Goal: Find specific page/section: Find specific page/section

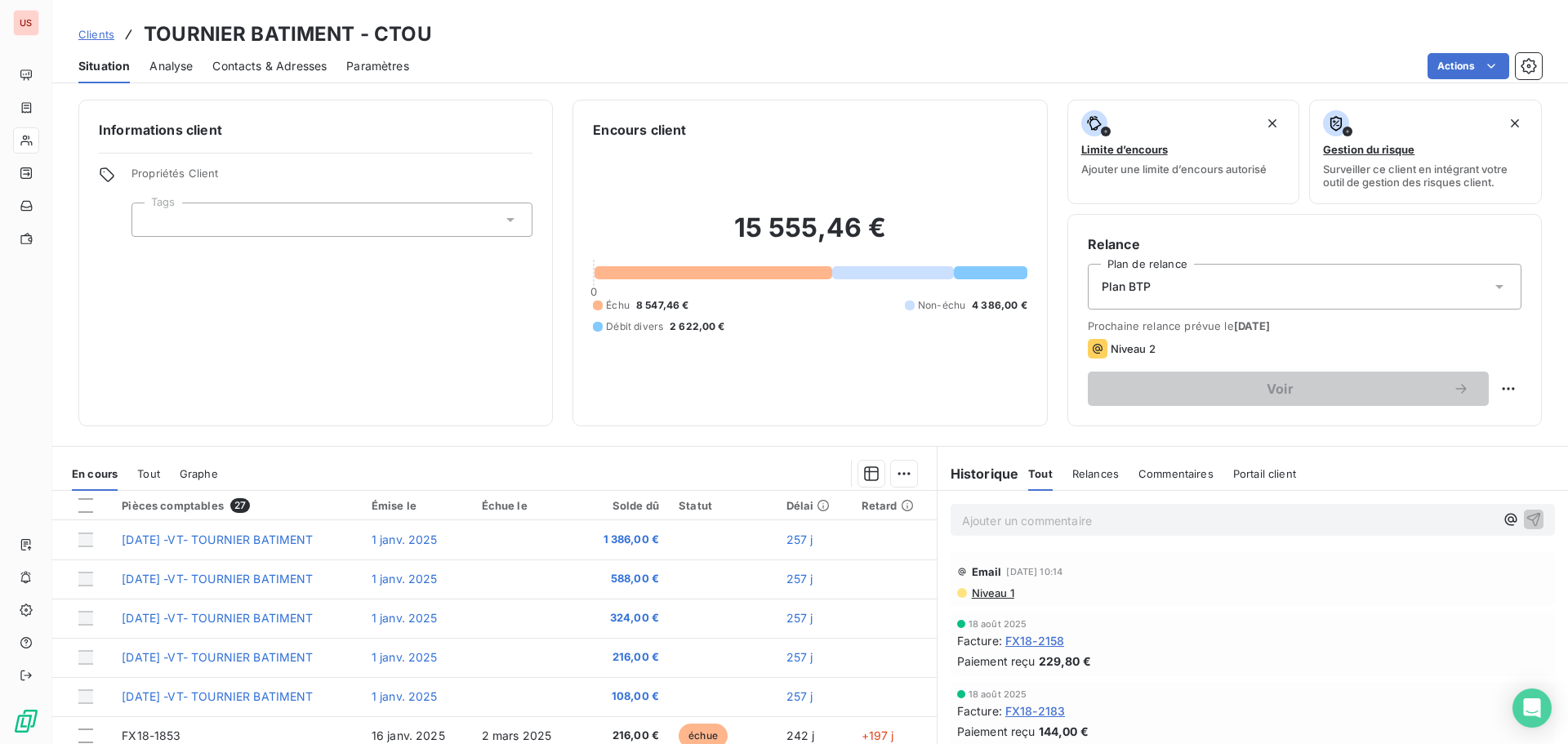
scroll to position [326, 0]
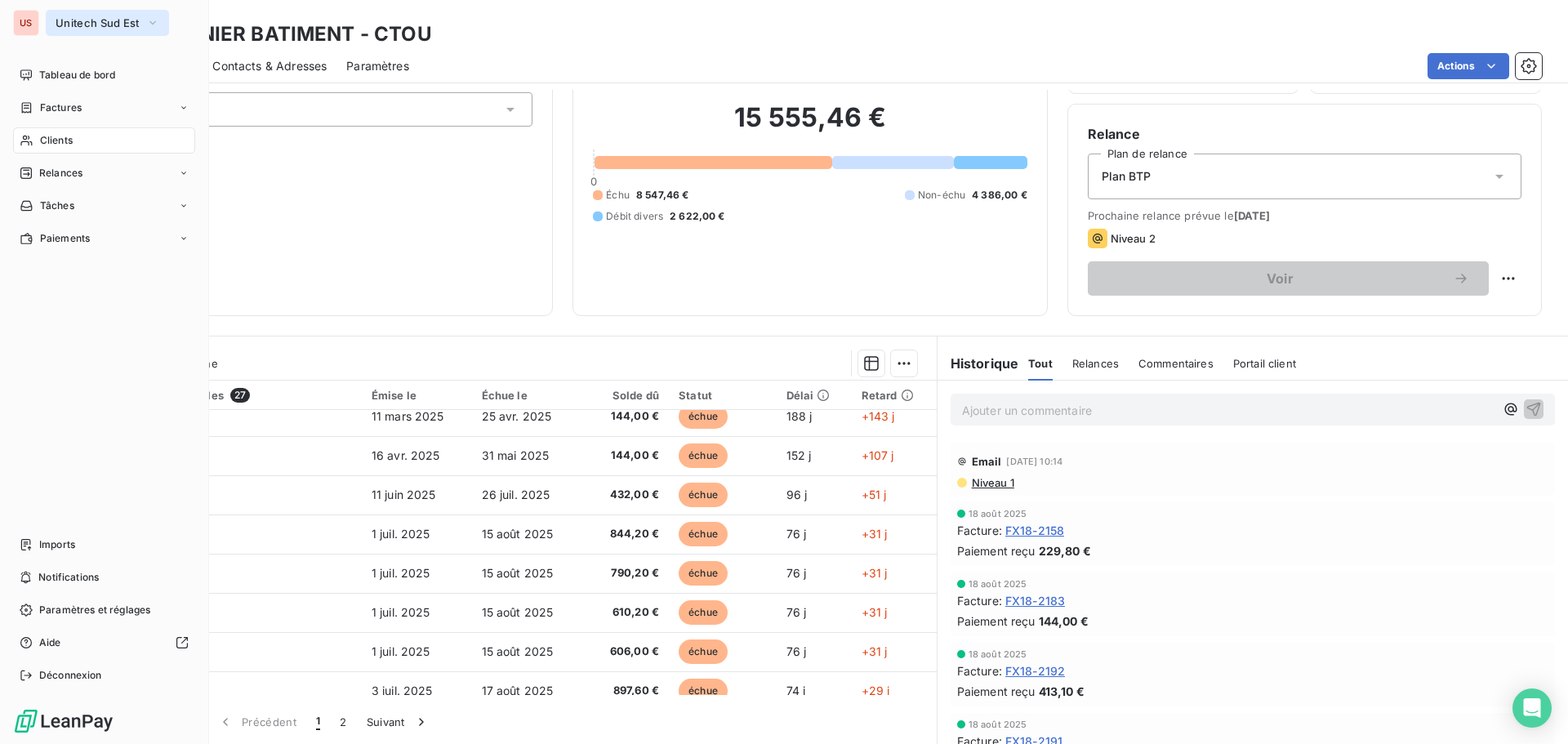
click at [78, 22] on span "Unitech Sud Est" at bounding box center [97, 22] width 84 height 13
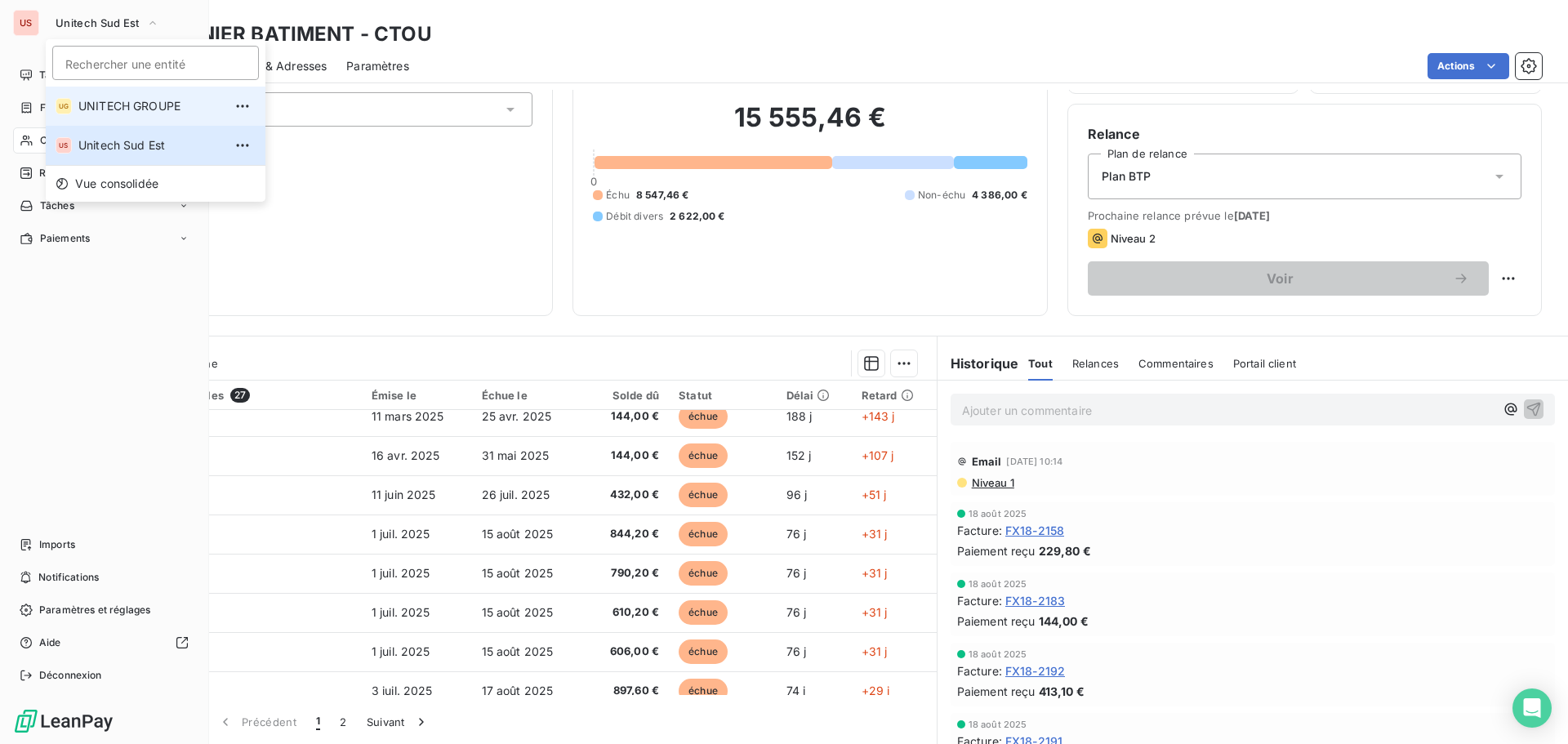
click at [97, 101] on span "UNITECH GROUPE" at bounding box center [151, 106] width 145 height 16
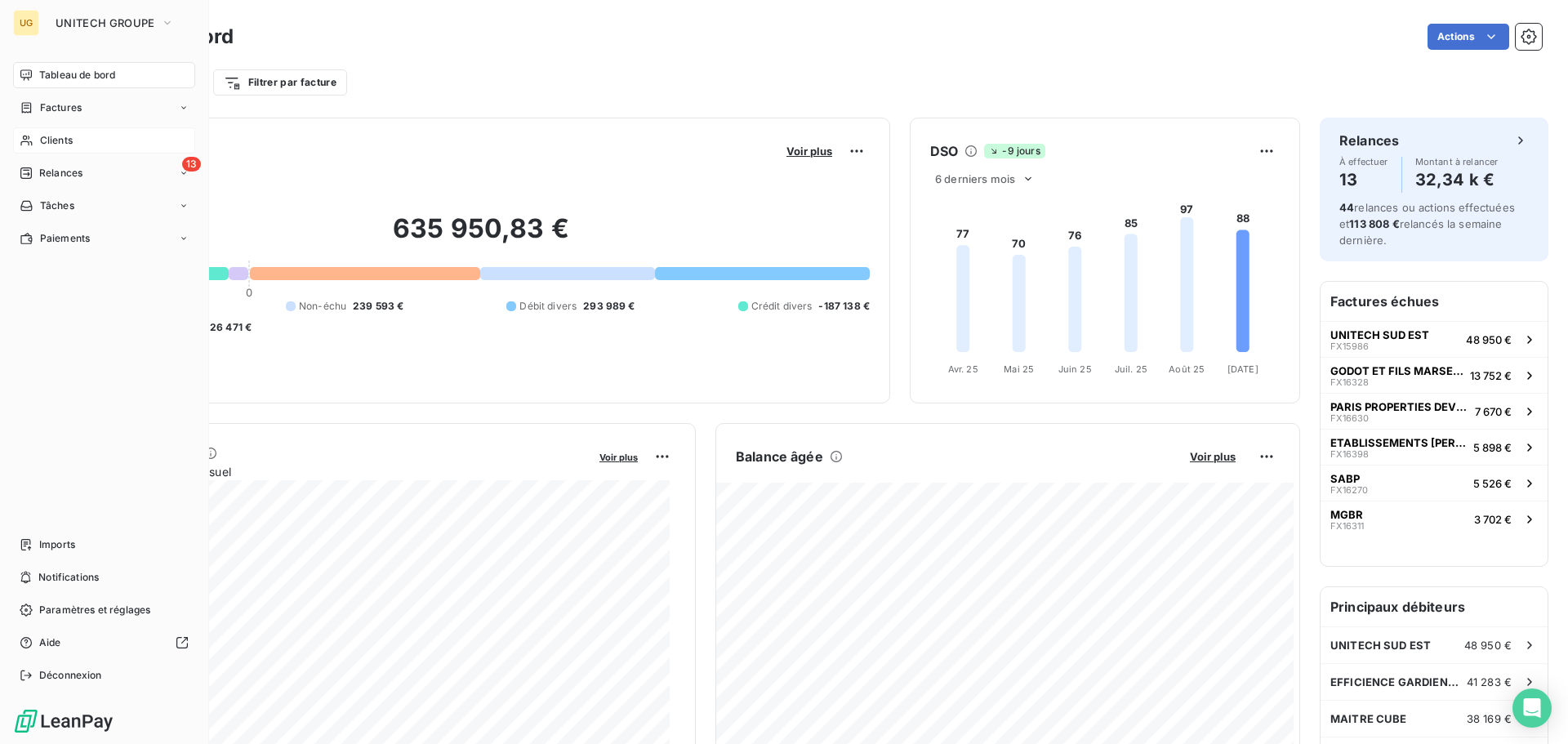
click at [87, 131] on div "Clients" at bounding box center [103, 140] width 182 height 26
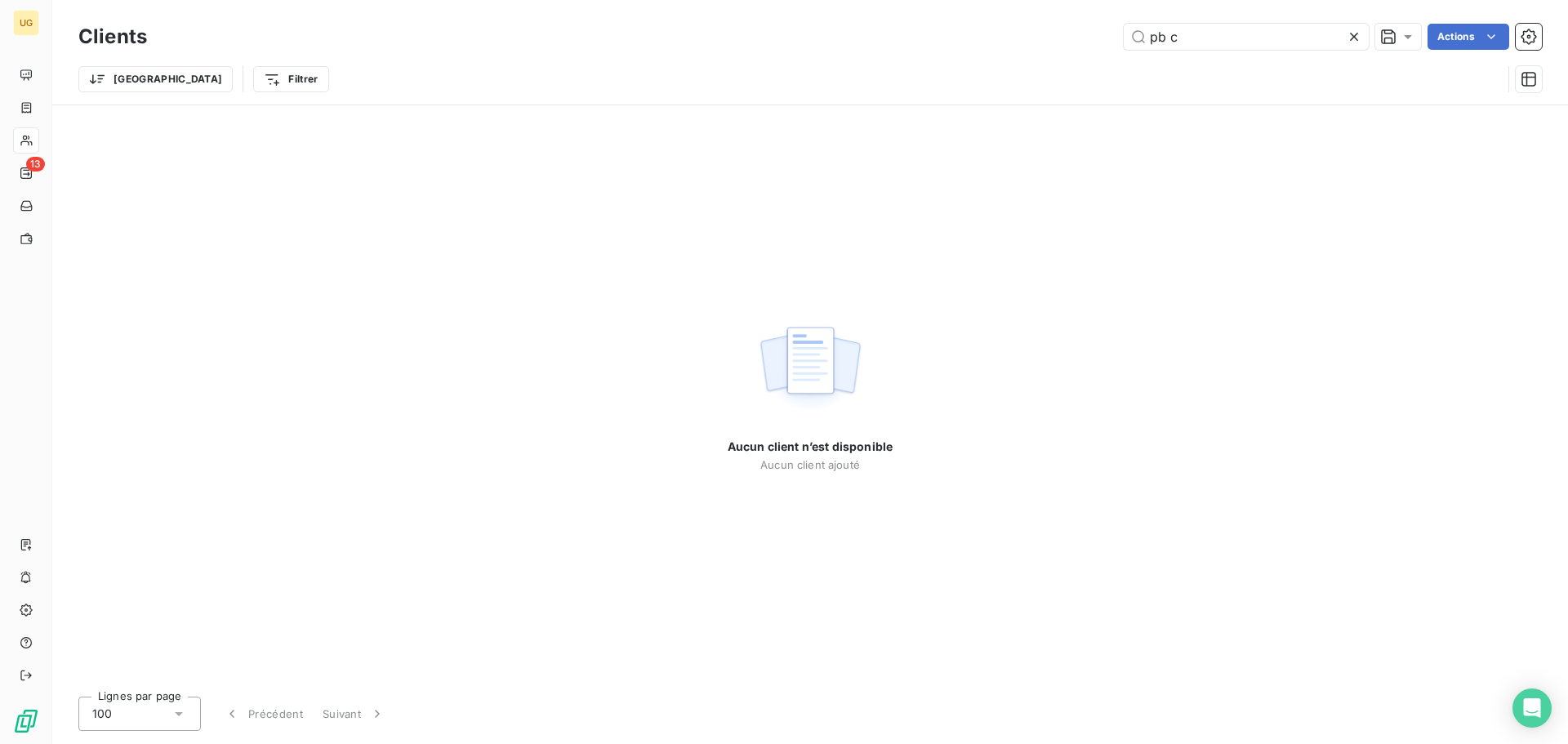
click at [1355, 32] on icon at bounding box center [1353, 36] width 16 height 16
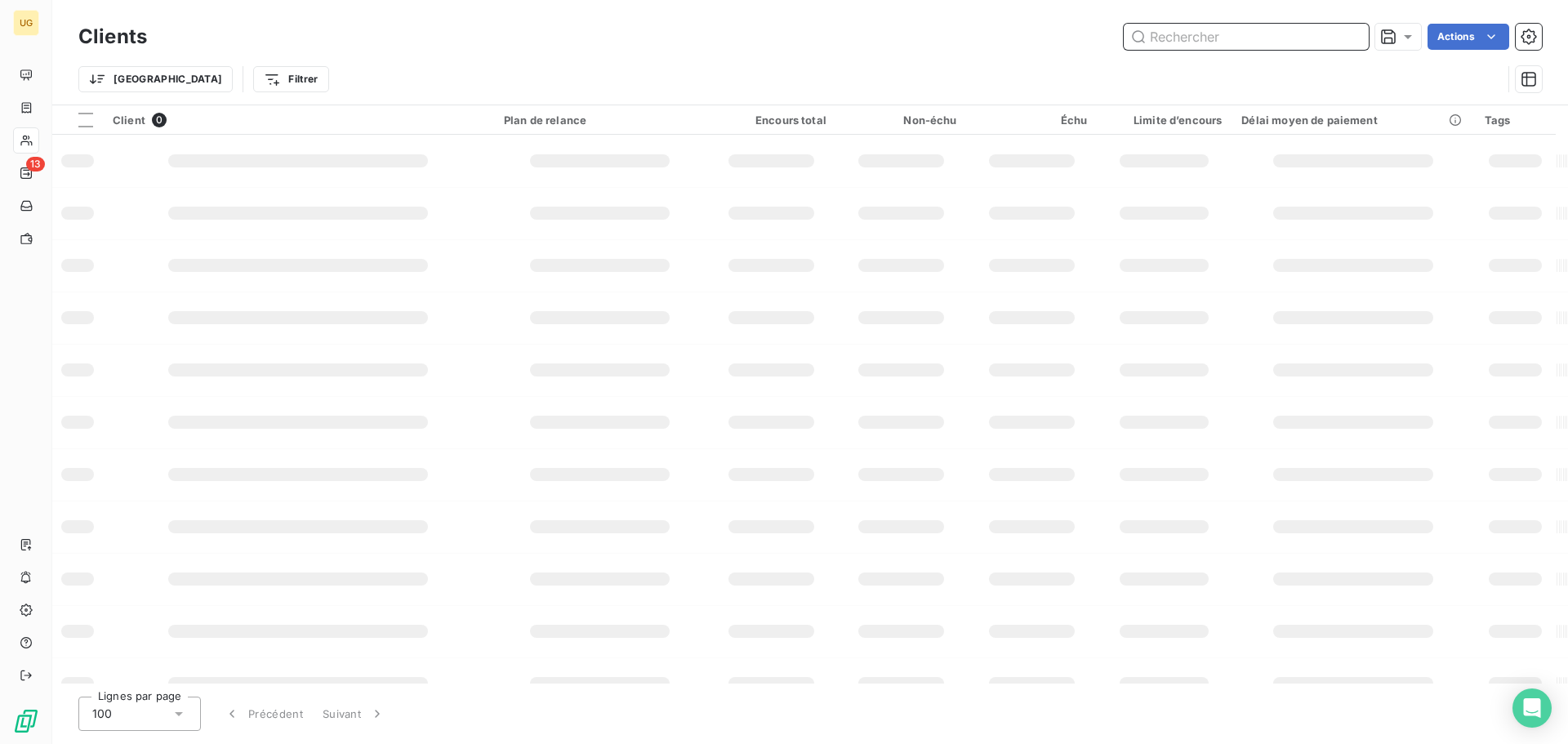
click at [1280, 36] on input "text" at bounding box center [1247, 36] width 245 height 26
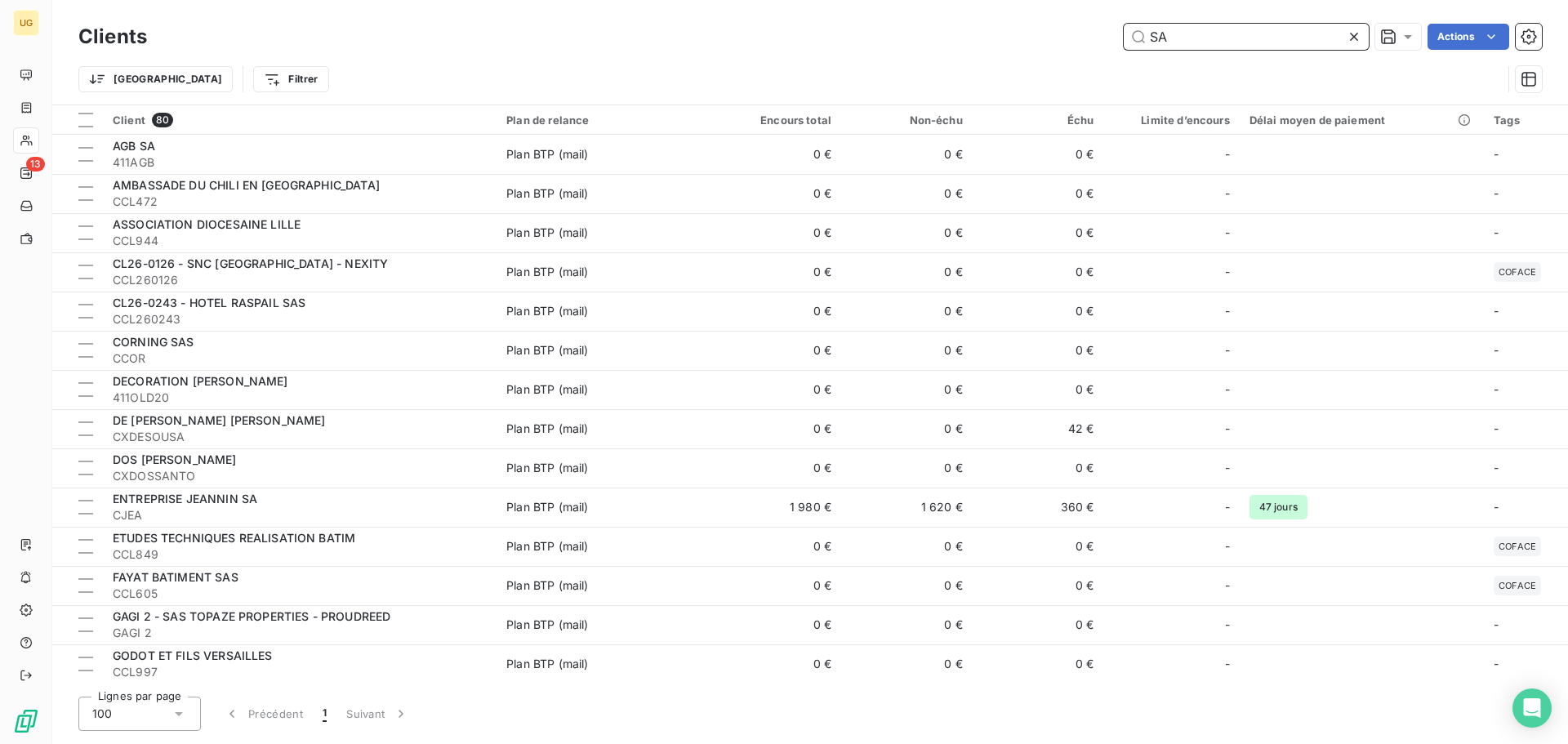
type input "S"
